Goal: Find contact information: Find contact information

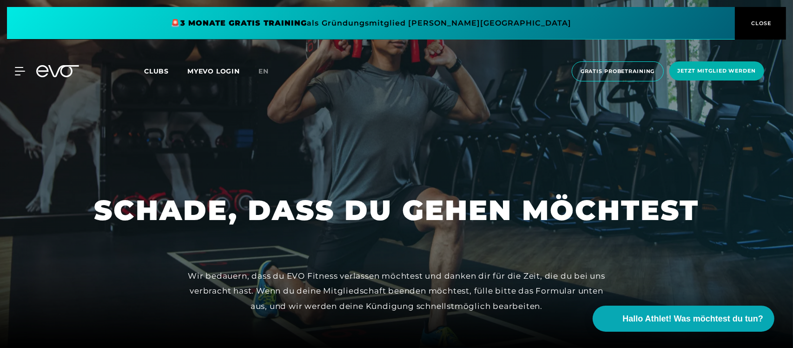
click at [152, 67] on span "Clubs" at bounding box center [156, 71] width 25 height 8
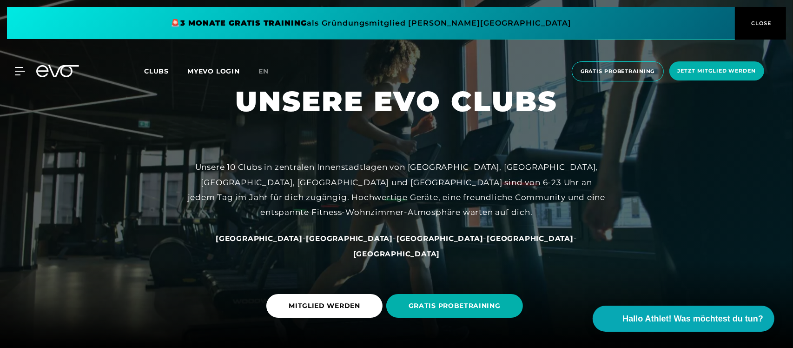
click at [440, 251] on span "[GEOGRAPHIC_DATA]" at bounding box center [396, 253] width 87 height 9
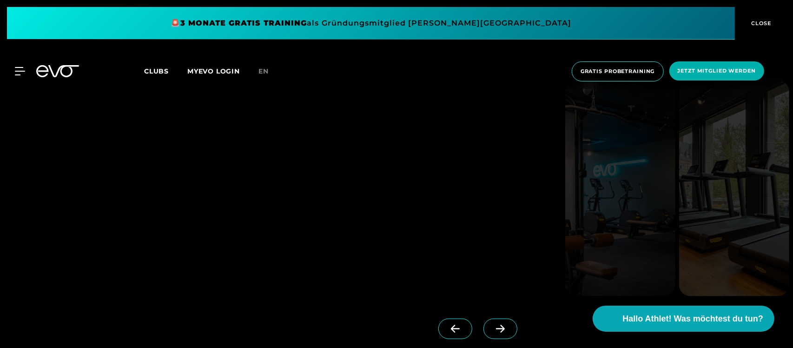
scroll to position [1046, 0]
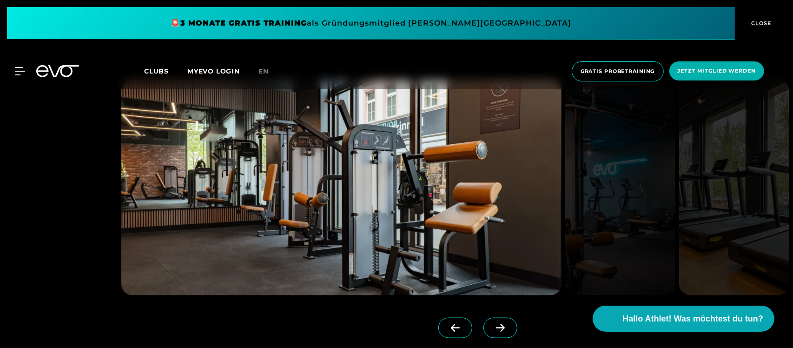
click at [485, 322] on span at bounding box center [500, 327] width 34 height 20
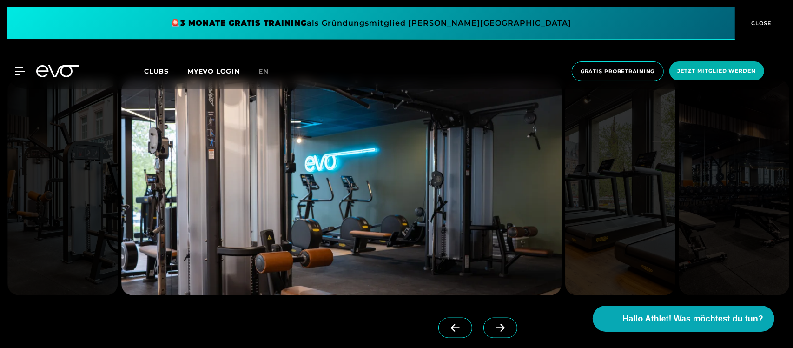
click at [486, 323] on span at bounding box center [500, 327] width 34 height 20
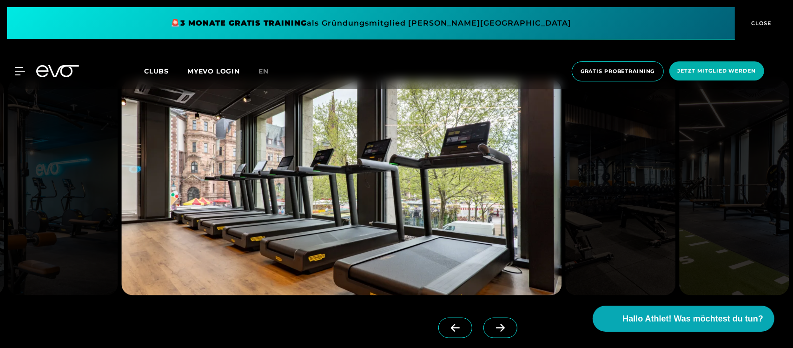
click at [486, 323] on span at bounding box center [500, 327] width 34 height 20
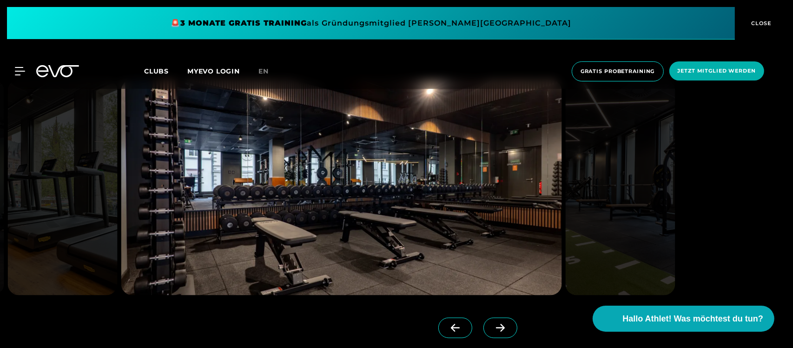
click at [486, 323] on span at bounding box center [500, 327] width 34 height 20
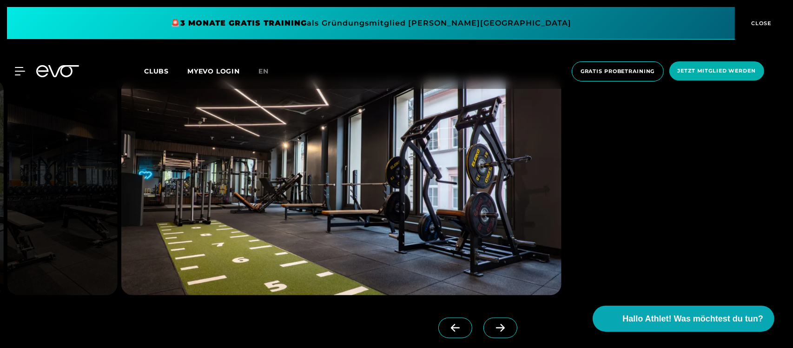
click at [486, 323] on span at bounding box center [500, 327] width 34 height 20
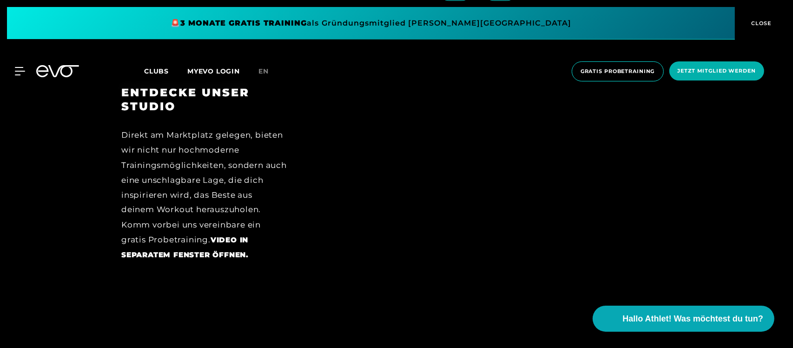
scroll to position [1394, 0]
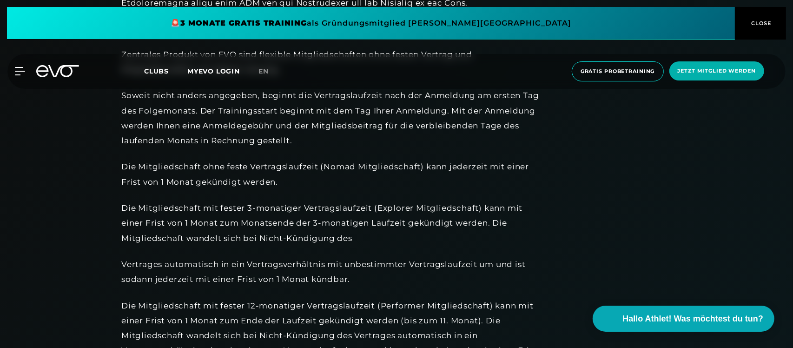
scroll to position [581, 0]
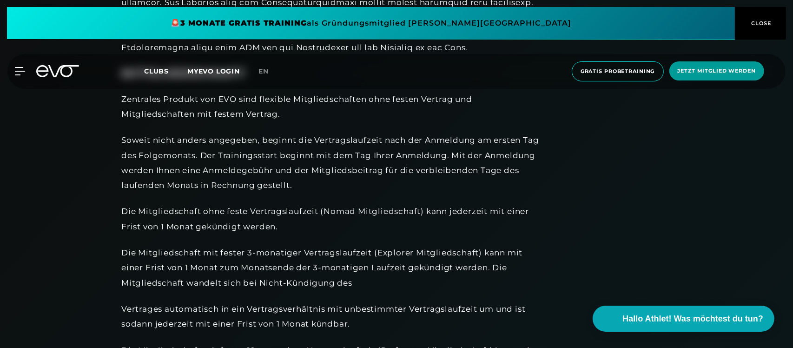
click at [687, 70] on span "Jetzt Mitglied werden" at bounding box center [717, 71] width 78 height 8
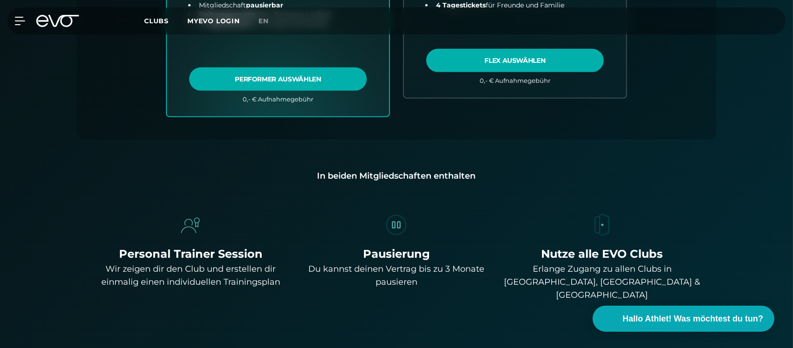
scroll to position [593, 0]
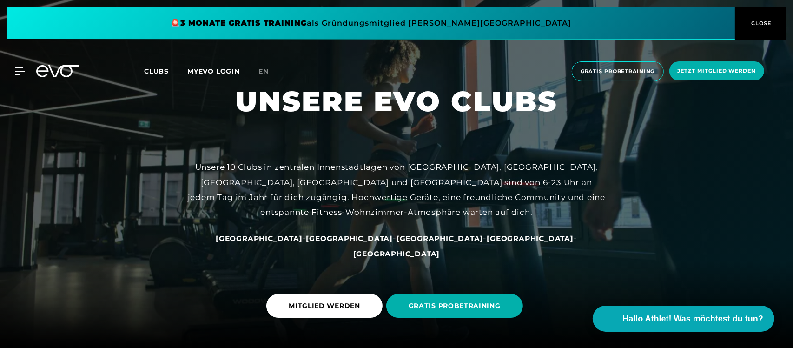
click at [440, 256] on span "[GEOGRAPHIC_DATA]" at bounding box center [396, 253] width 87 height 9
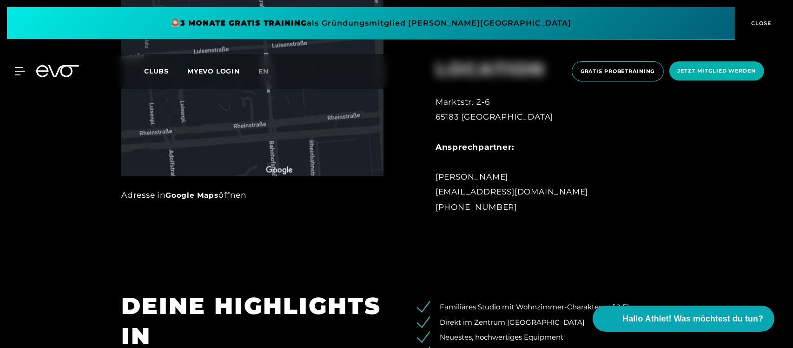
scroll to position [581, 0]
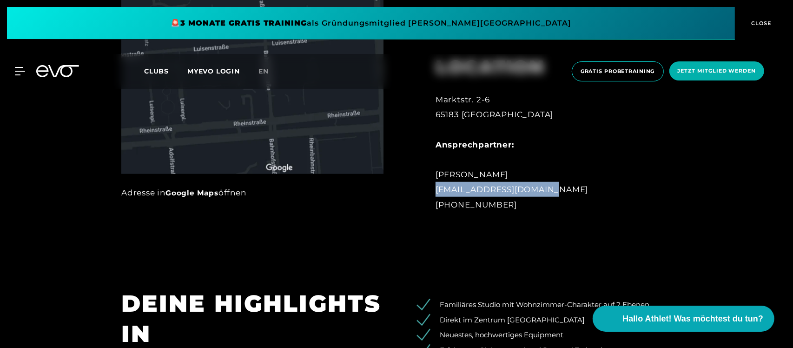
drag, startPoint x: 435, startPoint y: 190, endPoint x: 548, endPoint y: 191, distance: 113.4
click at [548, 191] on div "Marktstr. 2-6 65183 [GEOGRAPHIC_DATA] Ansprechpartner: [PERSON_NAME] [EMAIL_ADD…" at bounding box center [538, 152] width 205 height 120
copy div "[EMAIL_ADDRESS][DOMAIN_NAME]"
